Goal: Navigation & Orientation: Go to known website

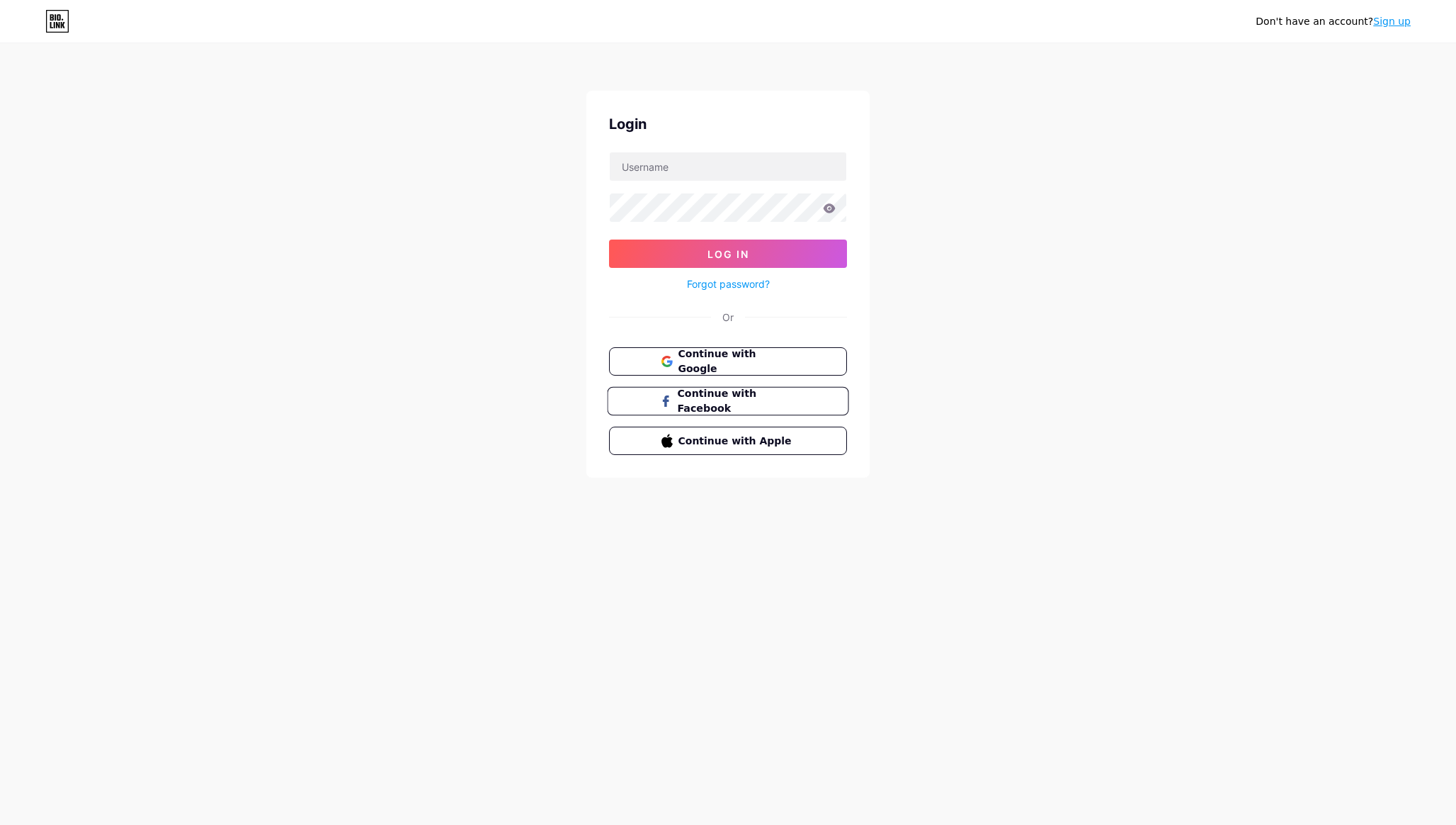
click at [705, 401] on span "Continue with Facebook" at bounding box center [736, 401] width 118 height 30
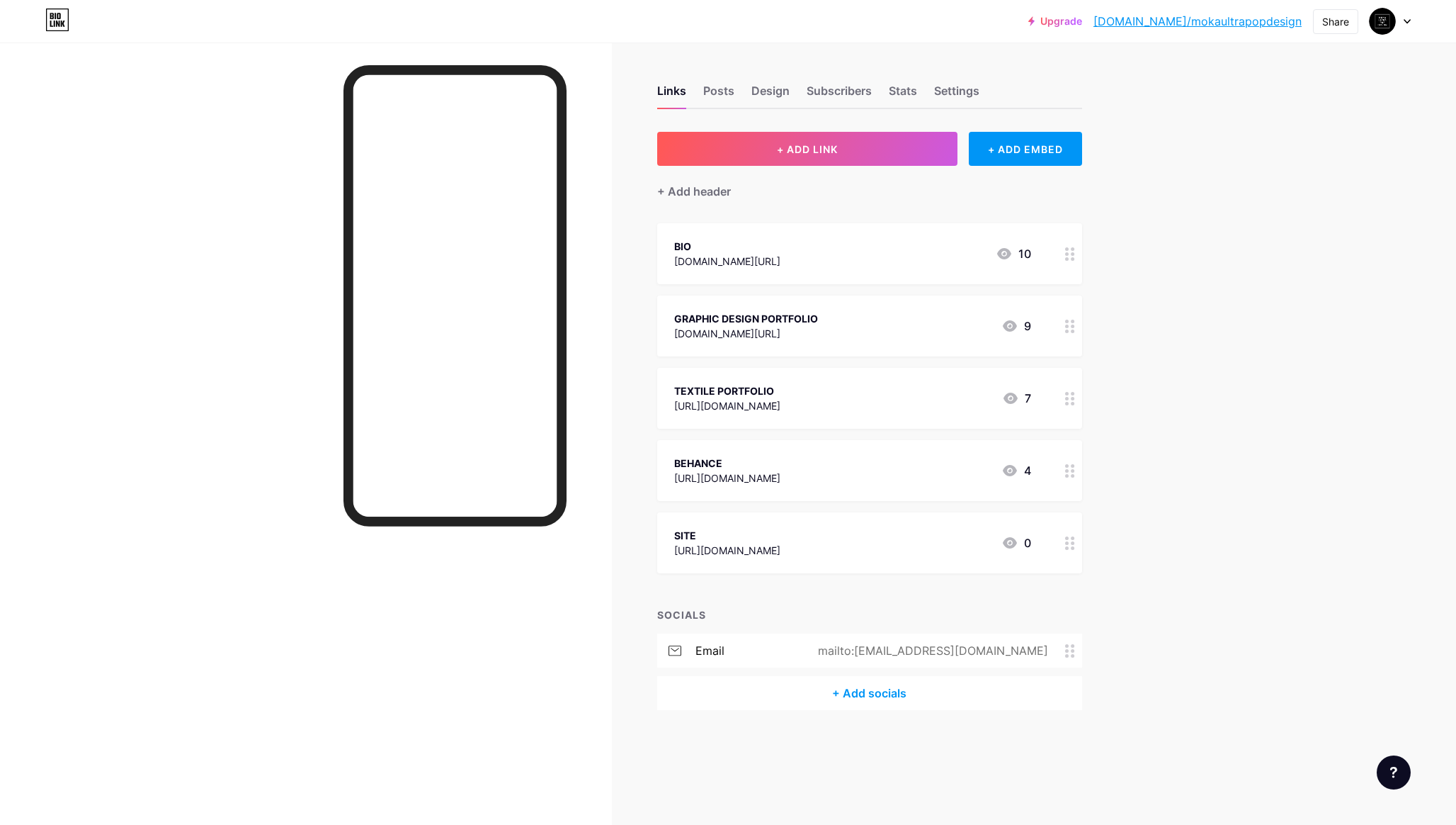
click at [1189, 17] on link "[DOMAIN_NAME]/mokaultrapopdesign" at bounding box center [1197, 21] width 208 height 17
click at [1226, 21] on link "[DOMAIN_NAME]/mokaultrapopdesign" at bounding box center [1197, 21] width 208 height 17
